Goal: Information Seeking & Learning: Learn about a topic

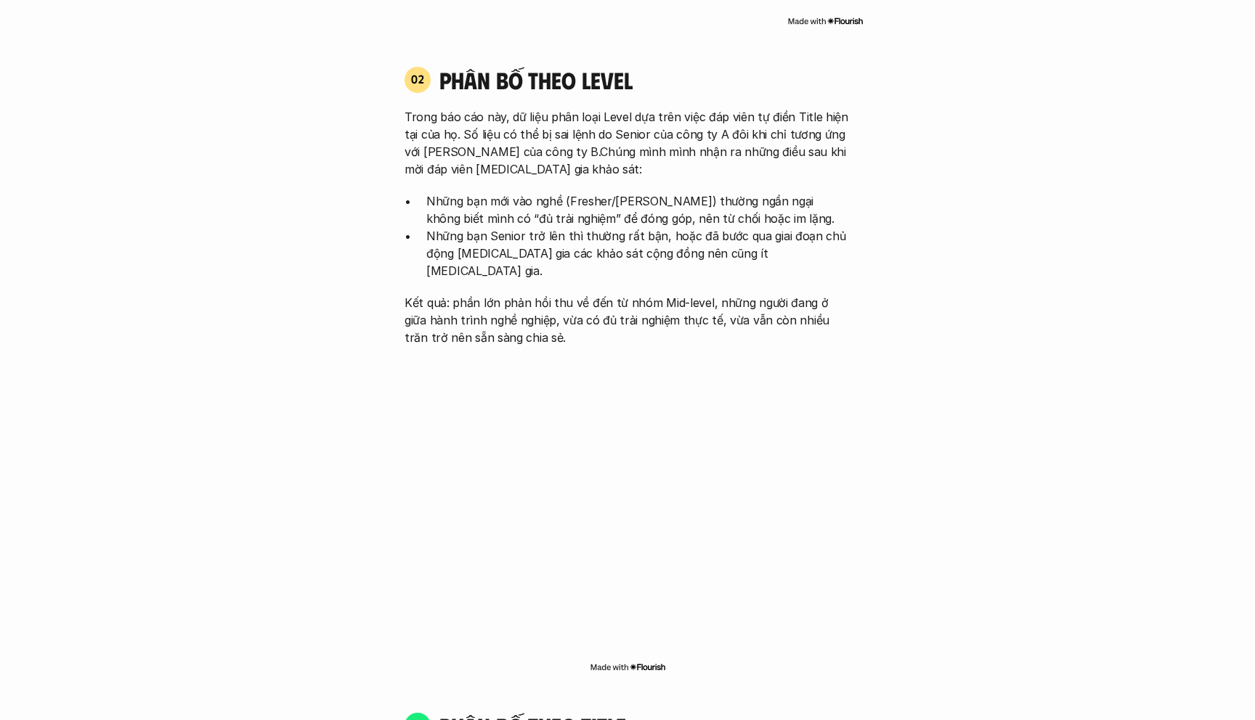
scroll to position [1615, 0]
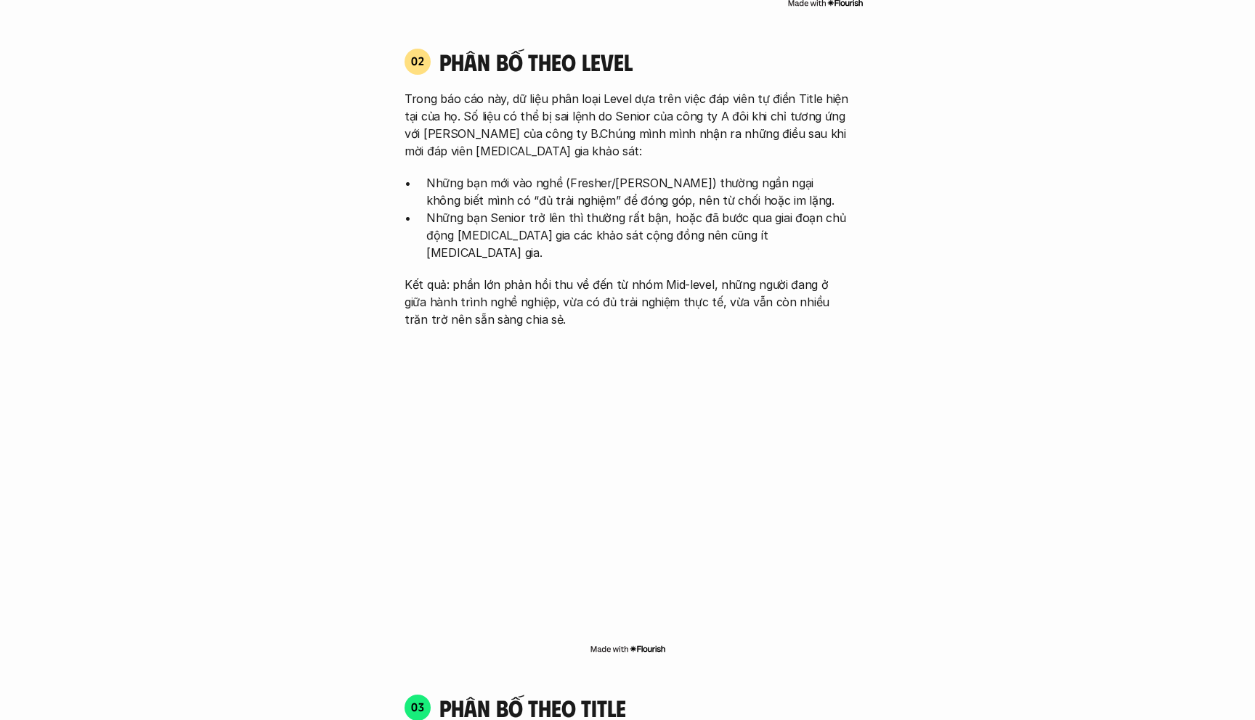
click at [459, 276] on p "Kết quả: phần lớn phản hồi thu về đến từ nhóm Mid-level, những người đang ở giữ…" at bounding box center [627, 302] width 446 height 52
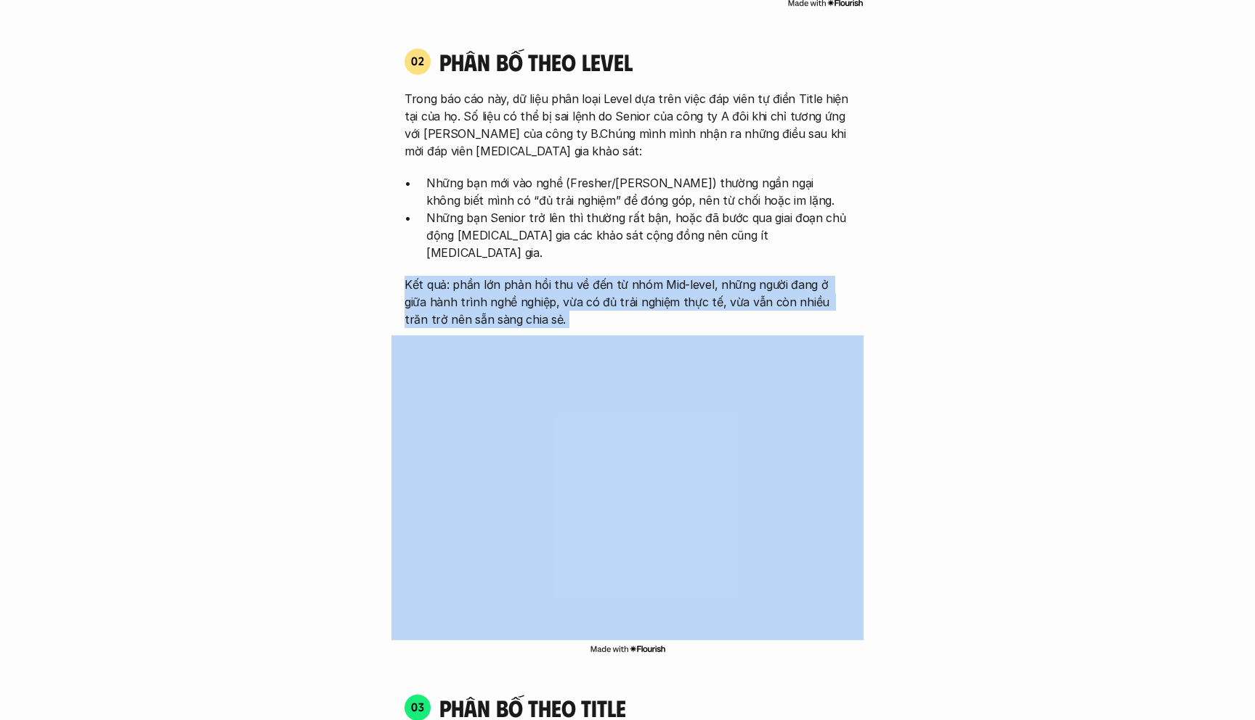
click at [459, 276] on p "Kết quả: phần lớn phản hồi thu về đến từ nhóm Mid-level, những người đang ở giữ…" at bounding box center [627, 302] width 446 height 52
click at [487, 90] on p "Trong báo cáo này, dữ liệu phân loại Level dựa trên việc đáp viên tự điền Title…" at bounding box center [627, 125] width 446 height 70
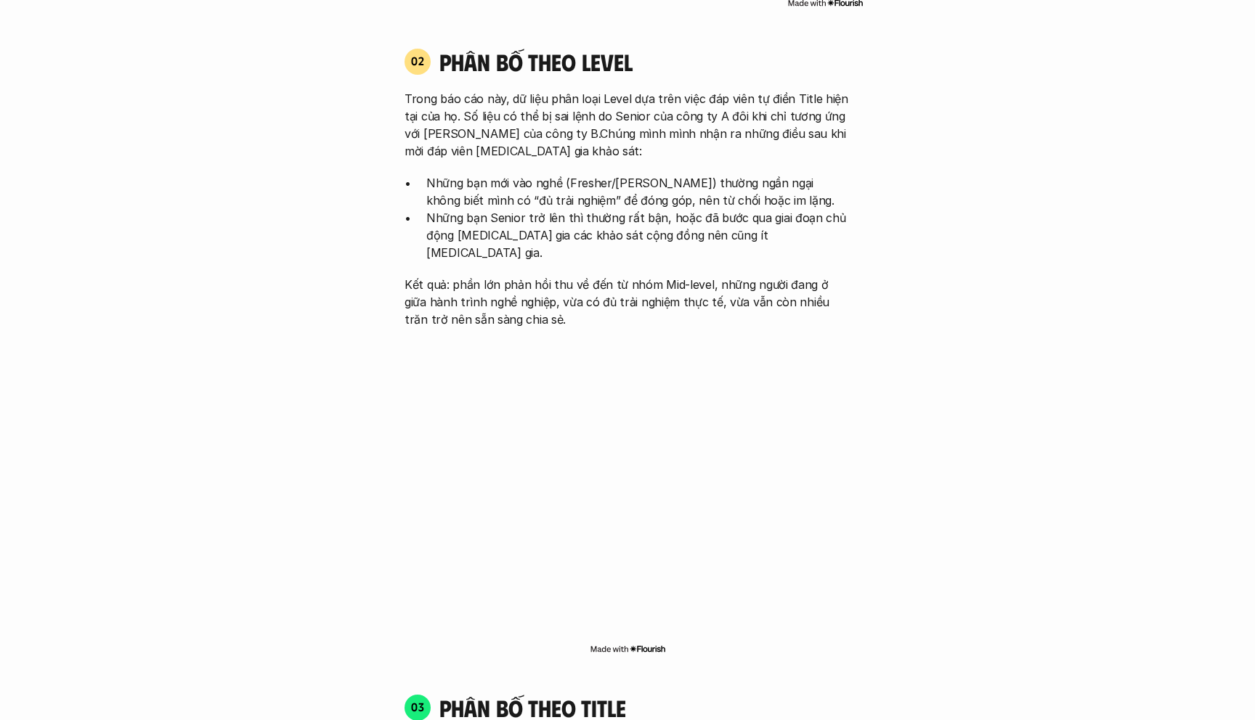
click at [487, 90] on p "Trong báo cáo này, dữ liệu phân loại Level dựa trên việc đáp viên tự điền Title…" at bounding box center [627, 125] width 446 height 70
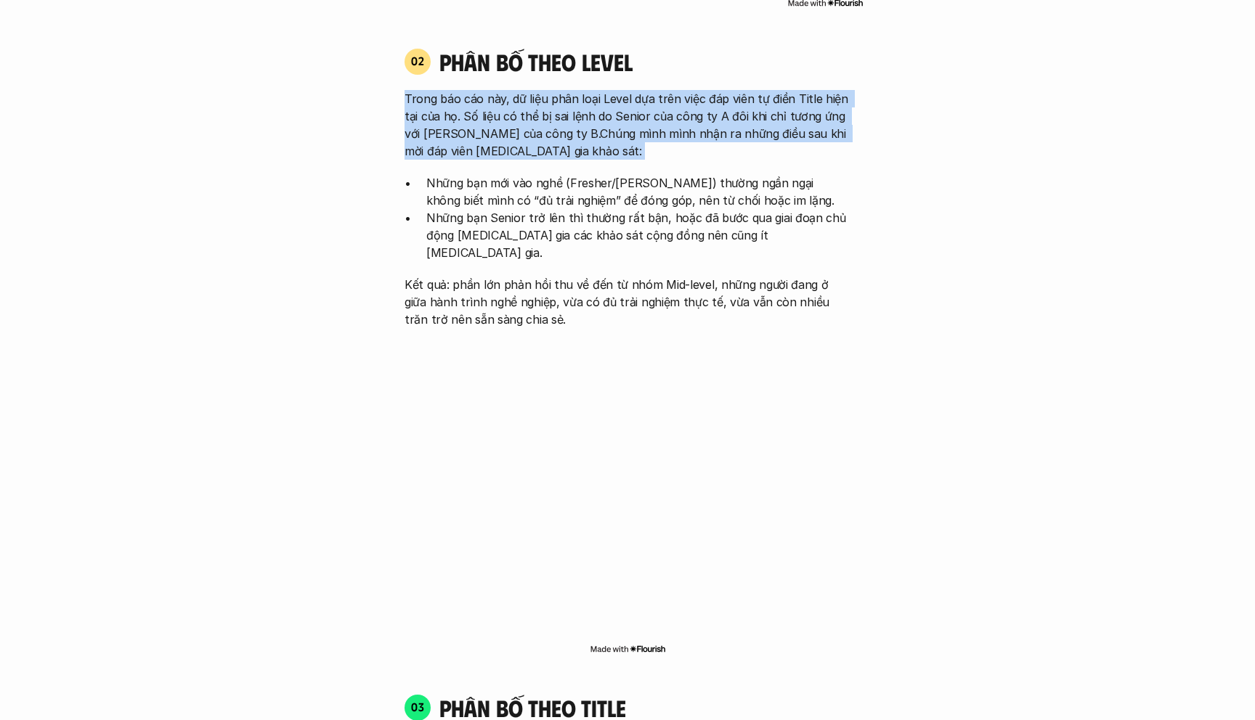
click at [464, 150] on div "Trong báo cáo này, dữ liệu phân loại Level dựa trên việc đáp viên tự điền Title…" at bounding box center [627, 209] width 446 height 238
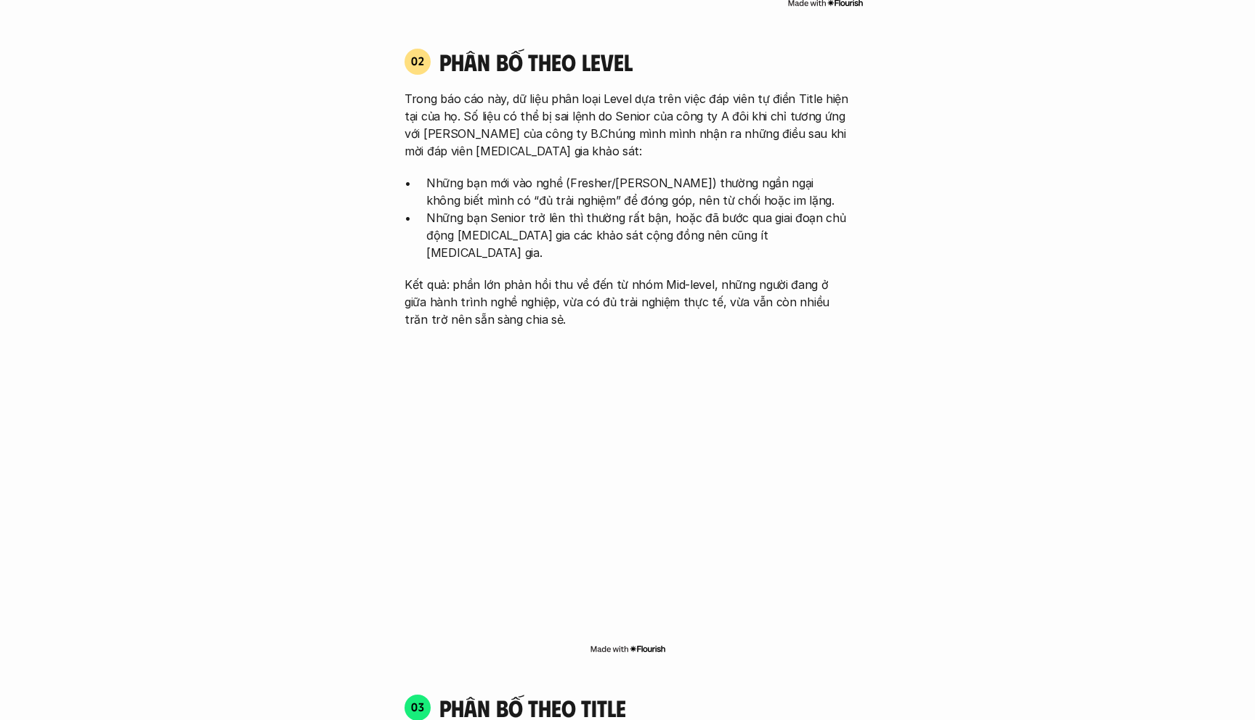
click at [464, 150] on div "Trong báo cáo này, dữ liệu phân loại Level dựa trên việc đáp viên tự điền Title…" at bounding box center [627, 209] width 446 height 238
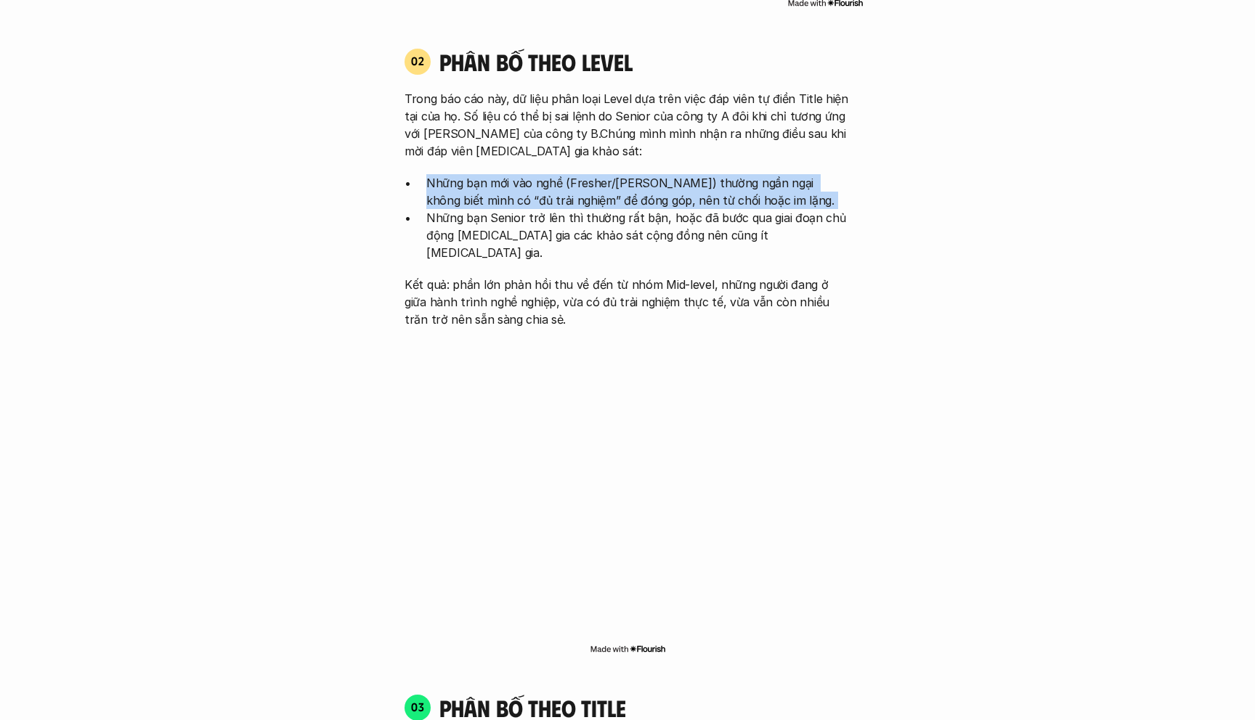
click at [464, 150] on div "Trong báo cáo này, dữ liệu phân loại Level dựa trên việc đáp viên tự điền Title…" at bounding box center [627, 209] width 446 height 238
click at [480, 118] on p "Trong báo cáo này, dữ liệu phân loại Level dựa trên việc đáp viên tự điền Title…" at bounding box center [627, 125] width 446 height 70
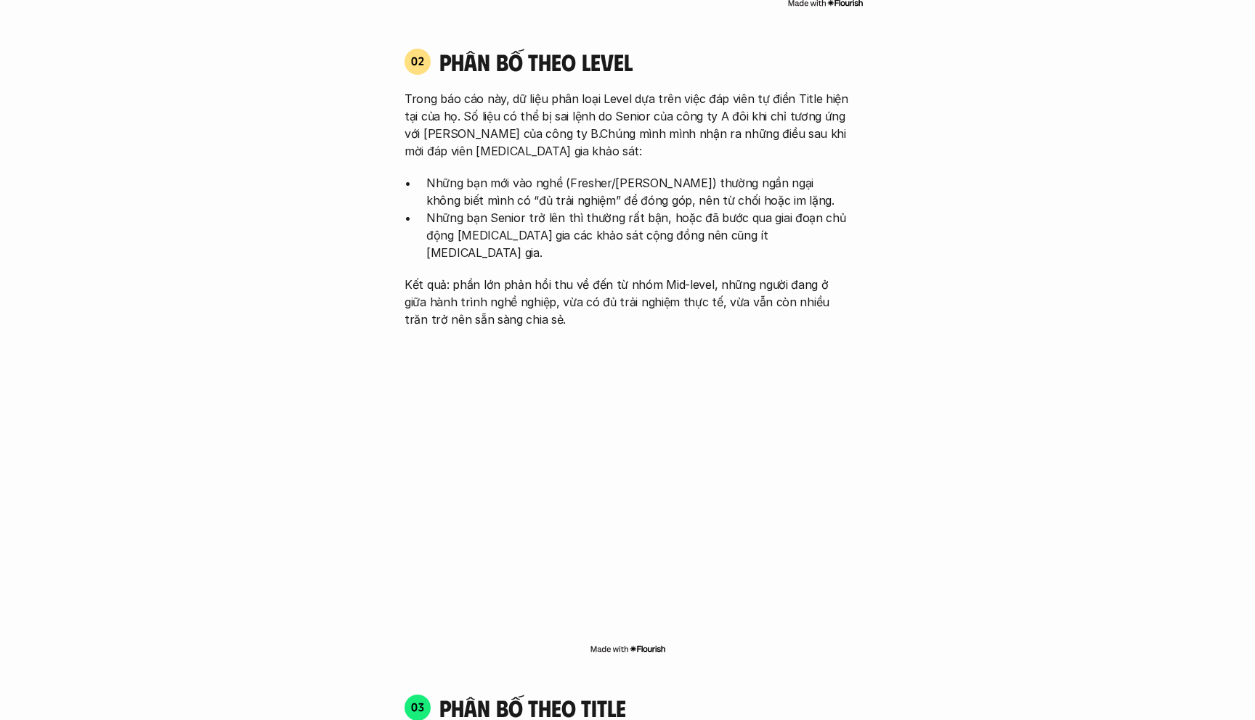
click at [480, 118] on p "Trong báo cáo này, dữ liệu phân loại Level dựa trên việc đáp viên tự điền Title…" at bounding box center [627, 125] width 446 height 70
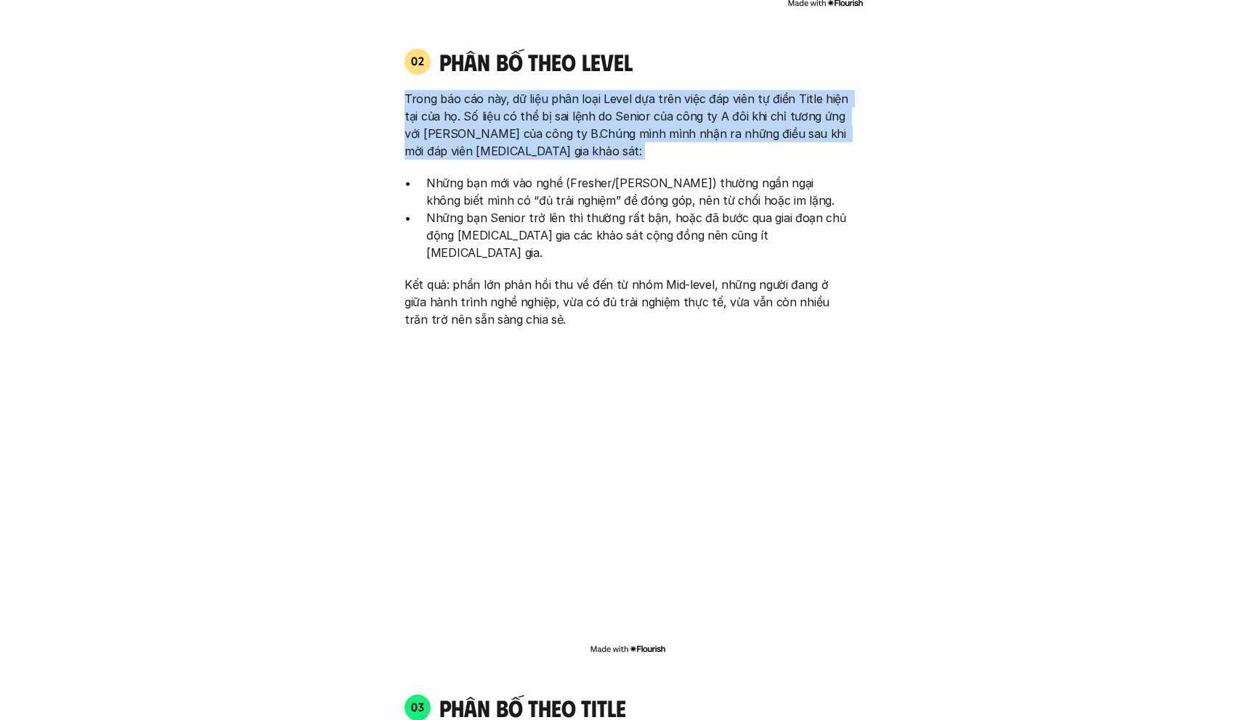
click at [480, 118] on p "Trong báo cáo này, dữ liệu phân loại Level dựa trên việc đáp viên tự điền Title…" at bounding box center [627, 125] width 446 height 70
click at [540, 122] on p "Trong báo cáo này, dữ liệu phân loại Level dựa trên việc đáp viên tự điền Title…" at bounding box center [627, 125] width 446 height 70
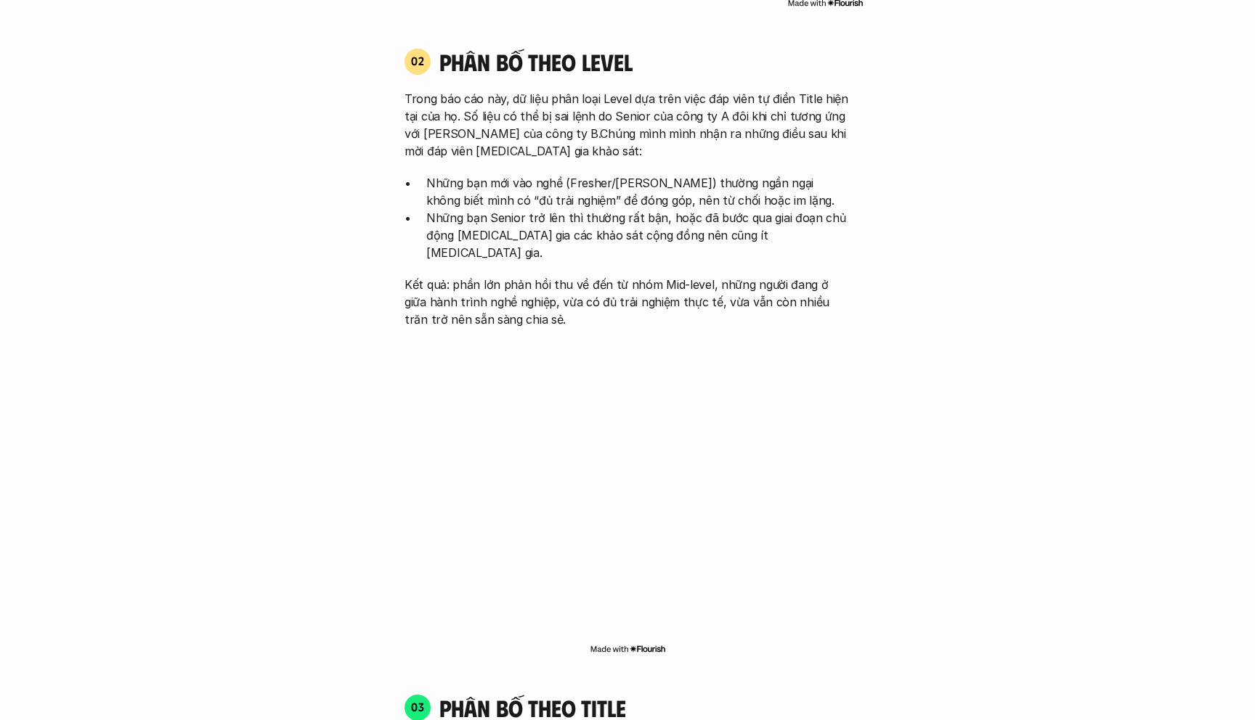
click at [540, 122] on p "Trong báo cáo này, dữ liệu phân loại Level dựa trên việc đáp viên tự điền Title…" at bounding box center [627, 125] width 446 height 70
click at [507, 123] on p "Trong báo cáo này, dữ liệu phân loại Level dựa trên việc đáp viên tự điền Title…" at bounding box center [627, 125] width 446 height 70
click at [487, 129] on p "Trong báo cáo này, dữ liệu phân loại Level dựa trên việc đáp viên tự điền Title…" at bounding box center [627, 125] width 446 height 70
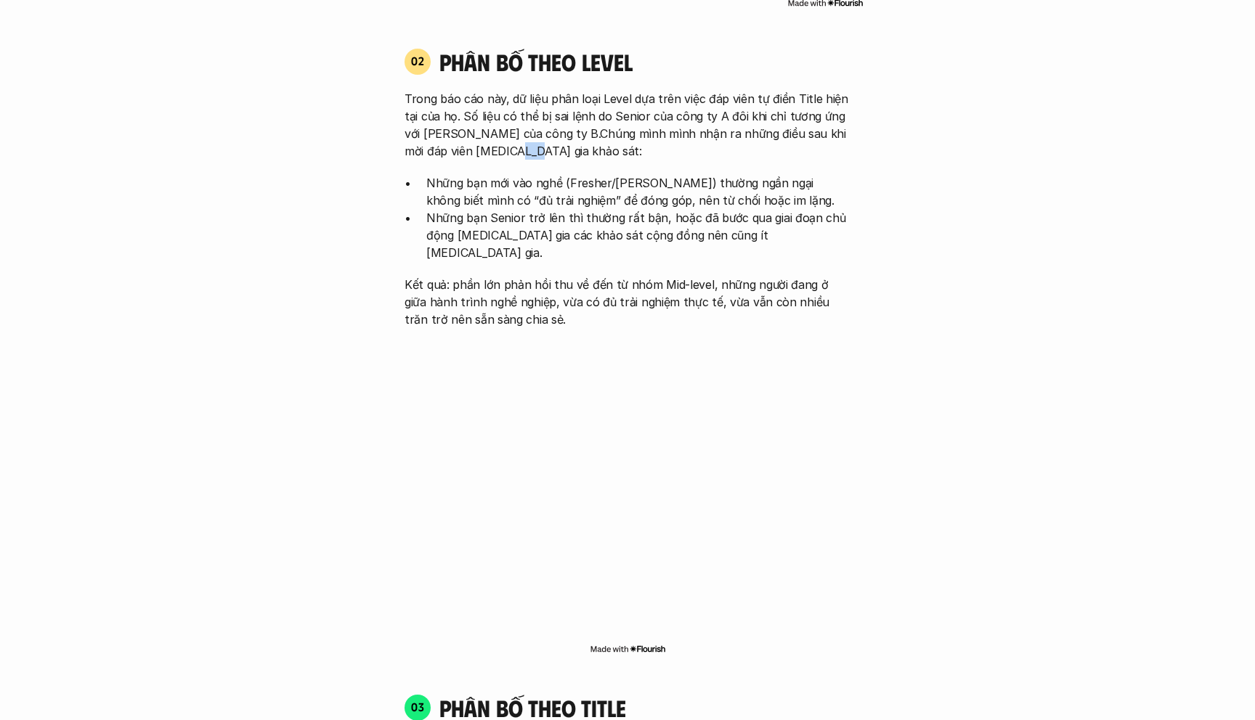
click at [487, 129] on p "Trong báo cáo này, dữ liệu phân loại Level dựa trên việc đáp viên tự điền Title…" at bounding box center [627, 125] width 446 height 70
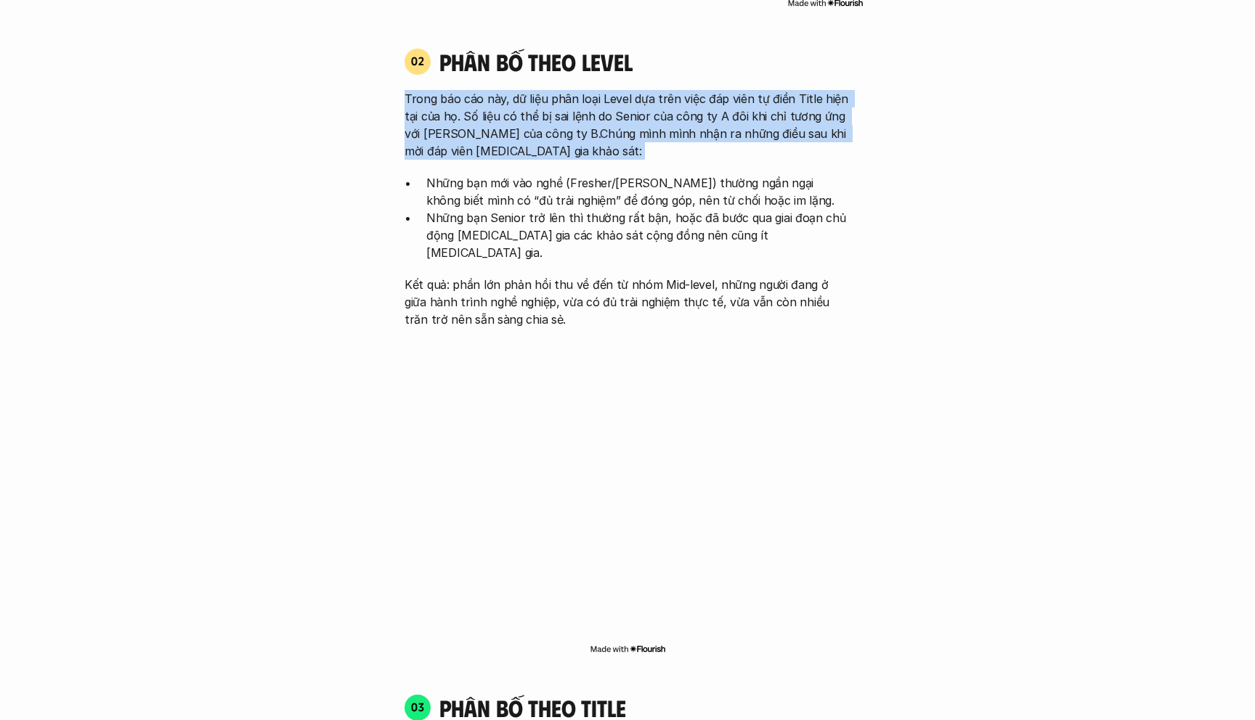
click at [457, 124] on p "Trong báo cáo này, dữ liệu phân loại Level dựa trên việc đáp viên tự điền Title…" at bounding box center [627, 125] width 446 height 70
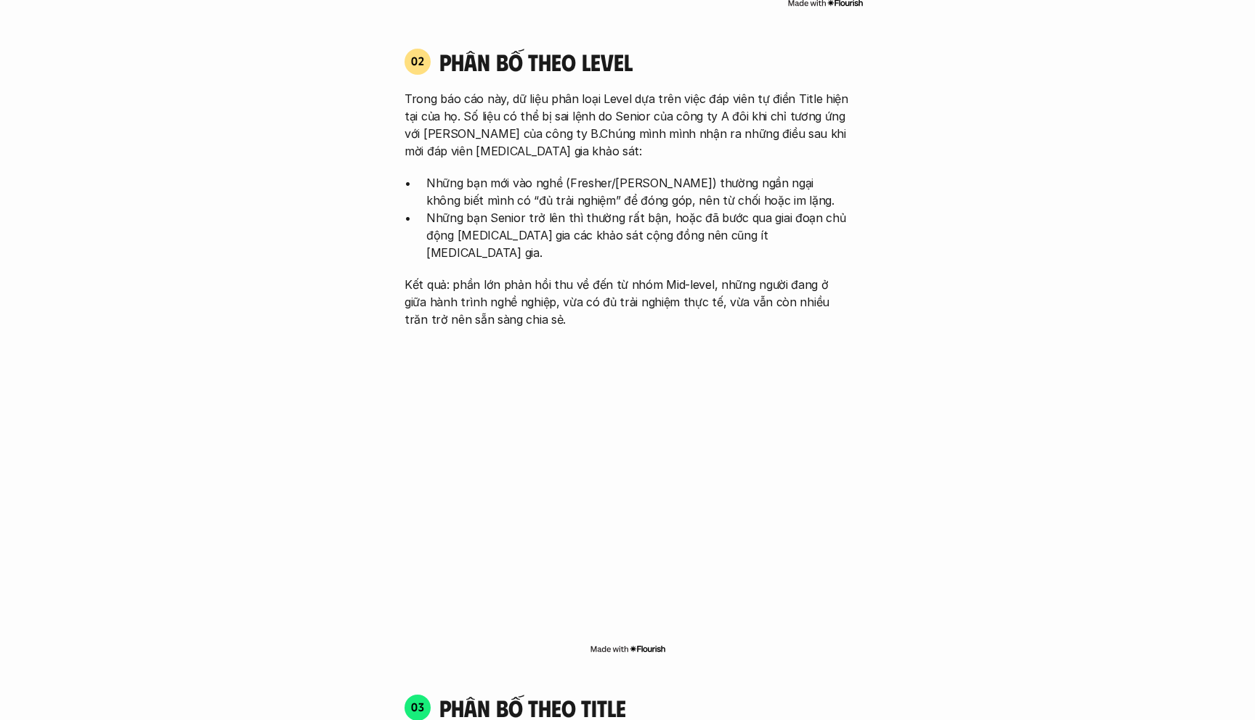
click at [457, 124] on p "Trong báo cáo này, dữ liệu phân loại Level dựa trên việc đáp viên tự điền Title…" at bounding box center [627, 125] width 446 height 70
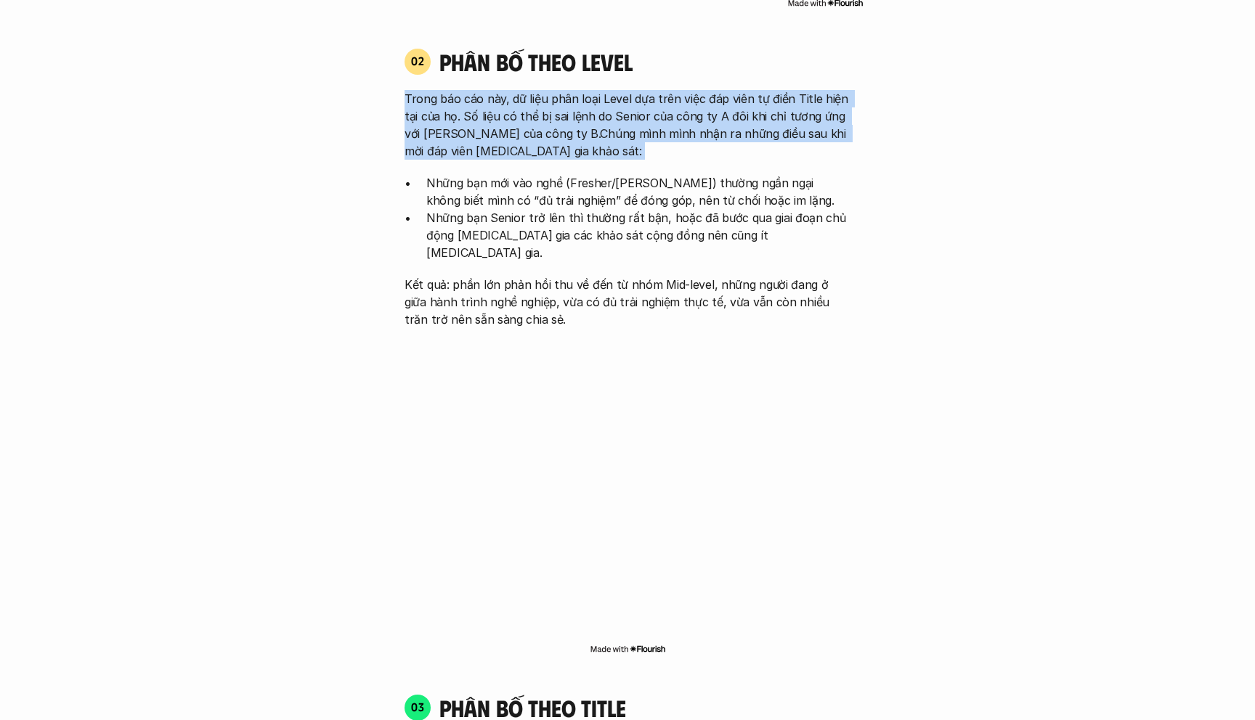
click at [457, 185] on p "Những bạn mới vào nghề (Fresher/[PERSON_NAME]) thường ngần ngại không biết mình…" at bounding box center [638, 191] width 424 height 35
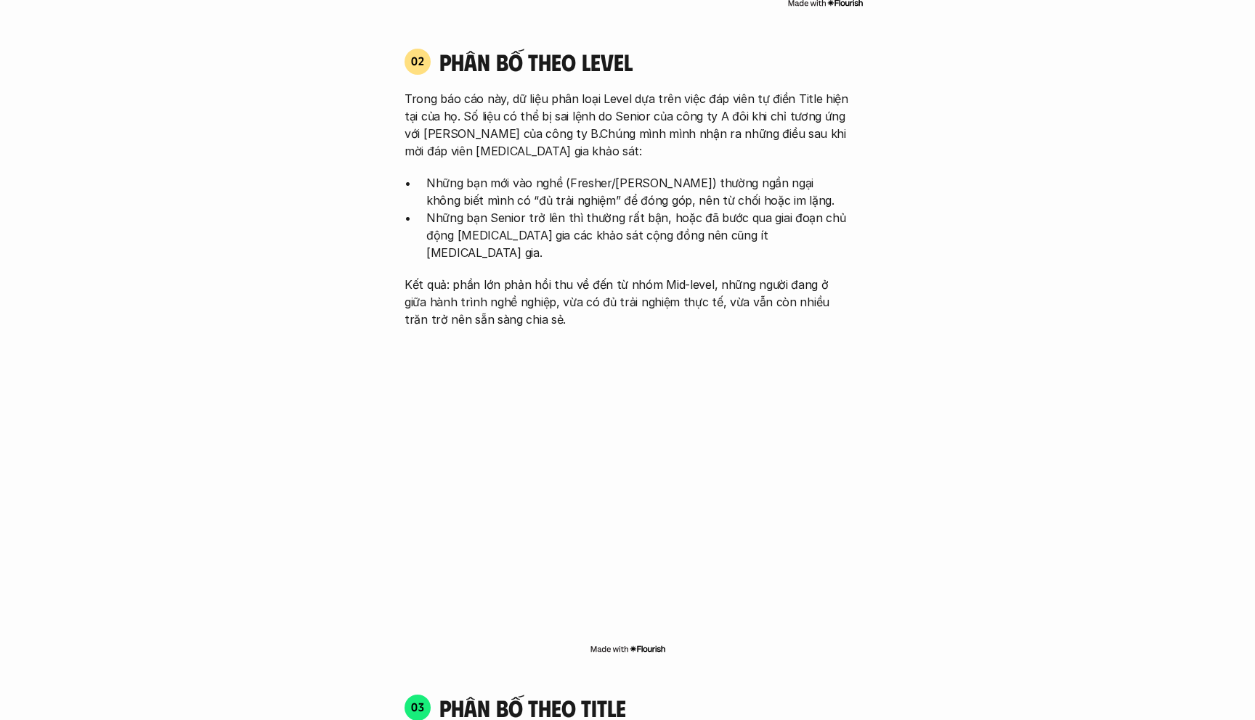
click at [429, 174] on p "Những bạn mới vào nghề (Fresher/[PERSON_NAME]) thường ngần ngại không biết mình…" at bounding box center [638, 191] width 424 height 35
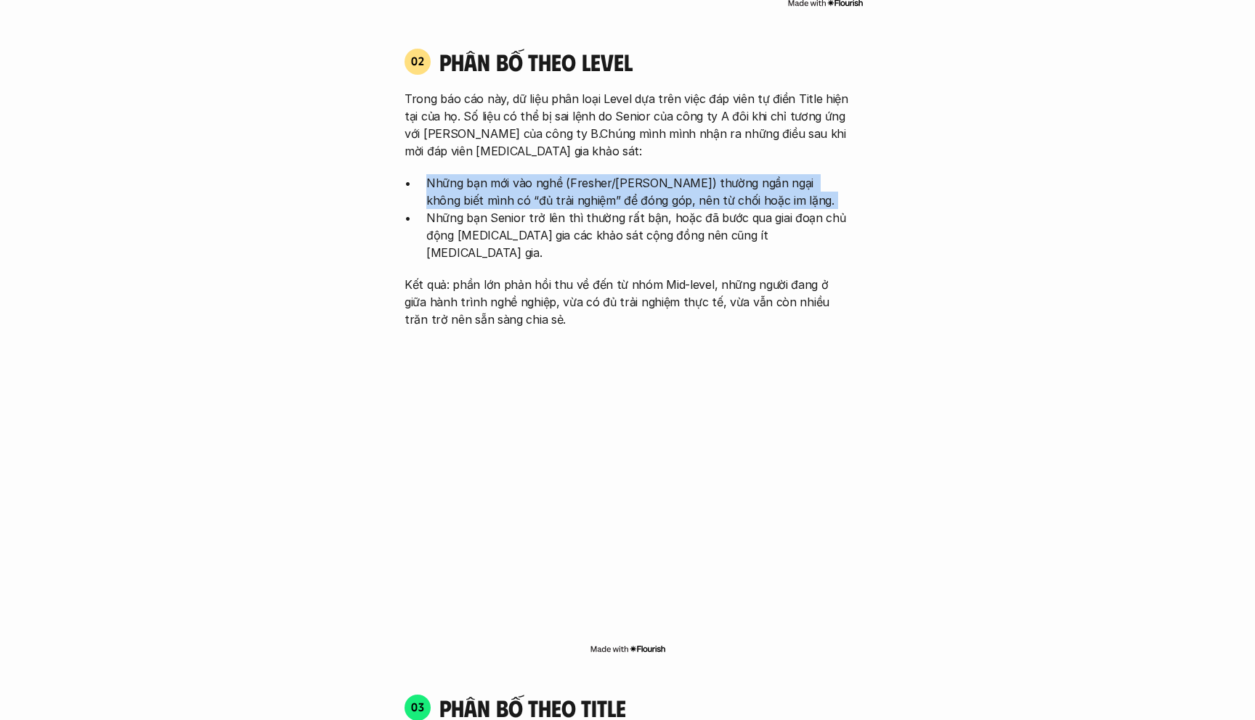
click at [467, 176] on p "Những bạn mới vào nghề (Fresher/[PERSON_NAME]) thường ngần ngại không biết mình…" at bounding box center [638, 191] width 424 height 35
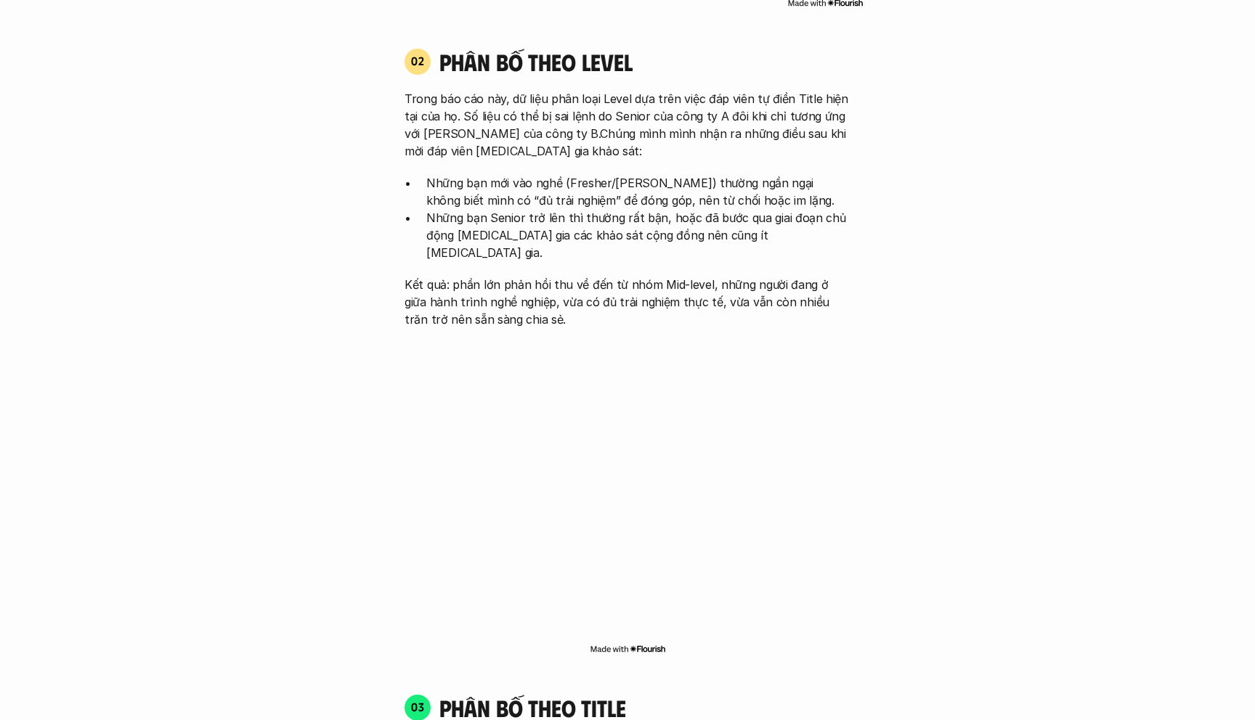
click at [467, 176] on p "Những bạn mới vào nghề (Fresher/[PERSON_NAME]) thường ngần ngại không biết mình…" at bounding box center [638, 191] width 424 height 35
click at [435, 209] on p "Những bạn Senior trở lên thì thường rất bận, hoặc đã bước qua giai đoạn chủ độn…" at bounding box center [638, 235] width 424 height 52
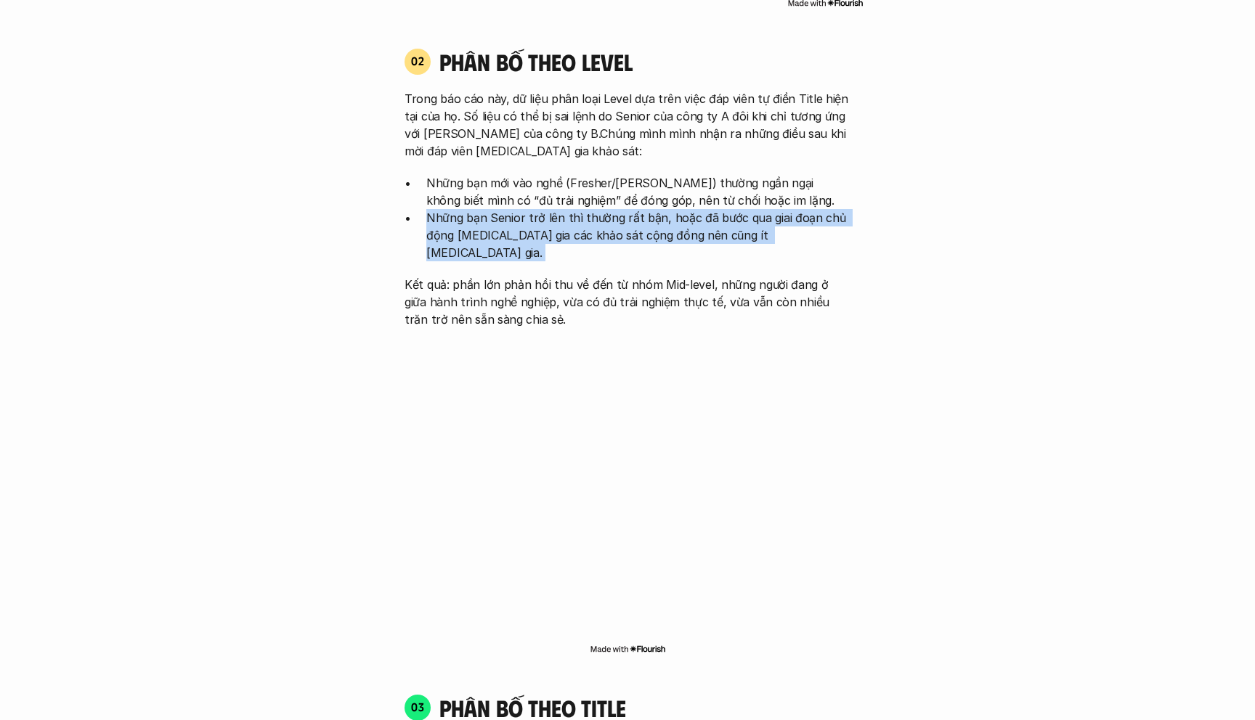
click at [495, 209] on p "Những bạn Senior trở lên thì thường rất bận, hoặc đã bước qua giai đoạn chủ độn…" at bounding box center [638, 235] width 424 height 52
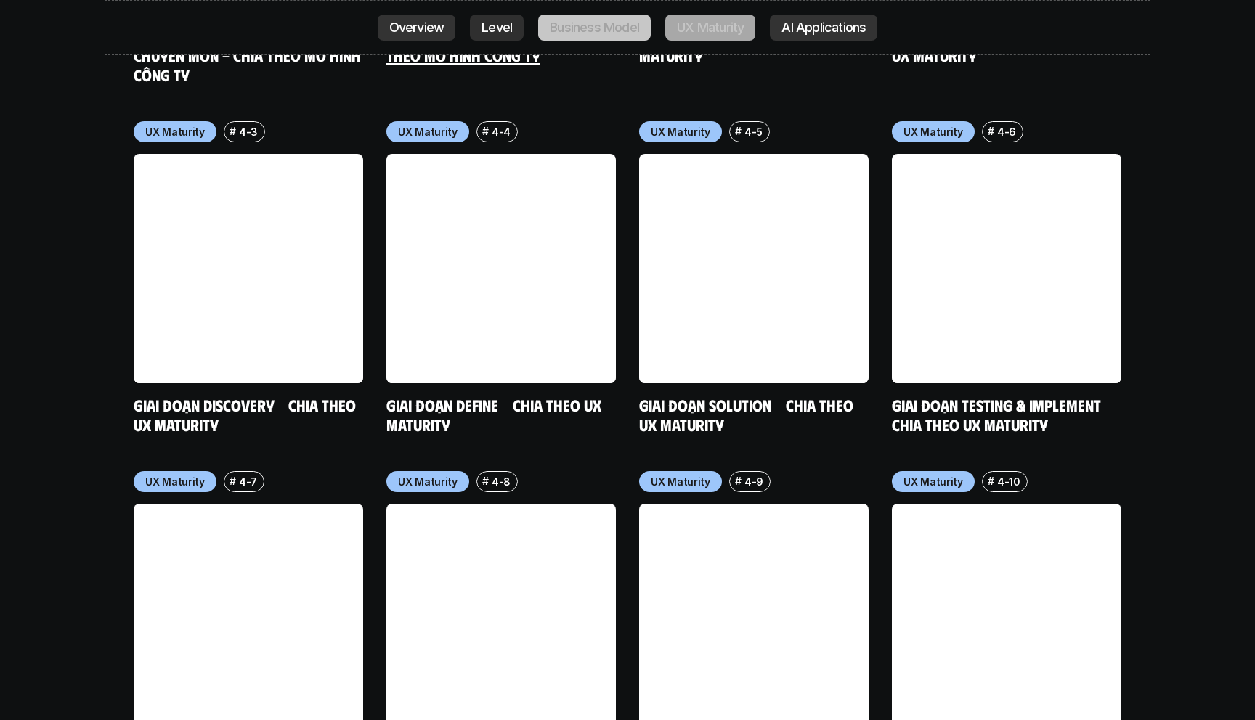
scroll to position [7706, 0]
